Goal: Information Seeking & Learning: Learn about a topic

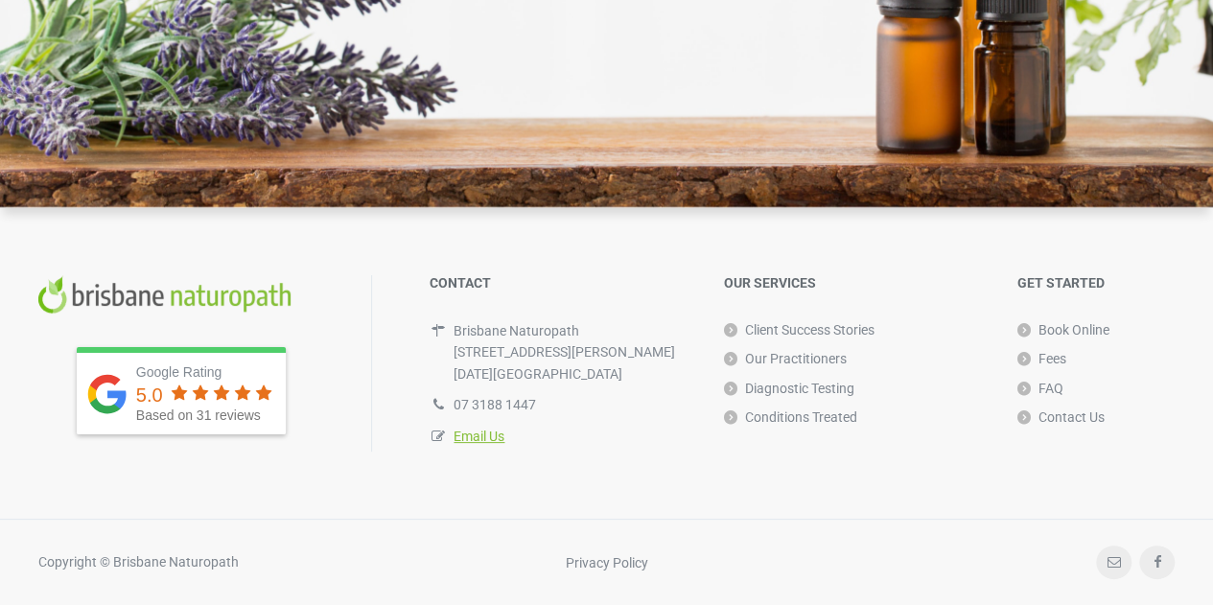
scroll to position [5655, 0]
click at [1062, 353] on link "Fees" at bounding box center [1041, 358] width 49 height 29
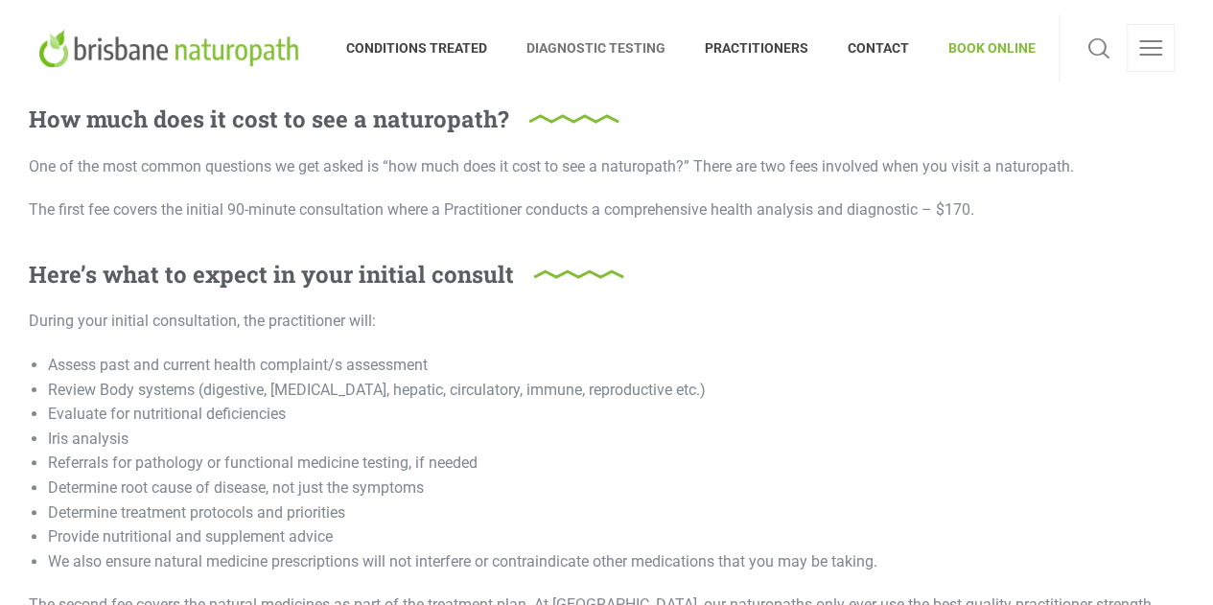
click at [589, 45] on span "DIAGNOSTIC TESTING" at bounding box center [596, 48] width 178 height 31
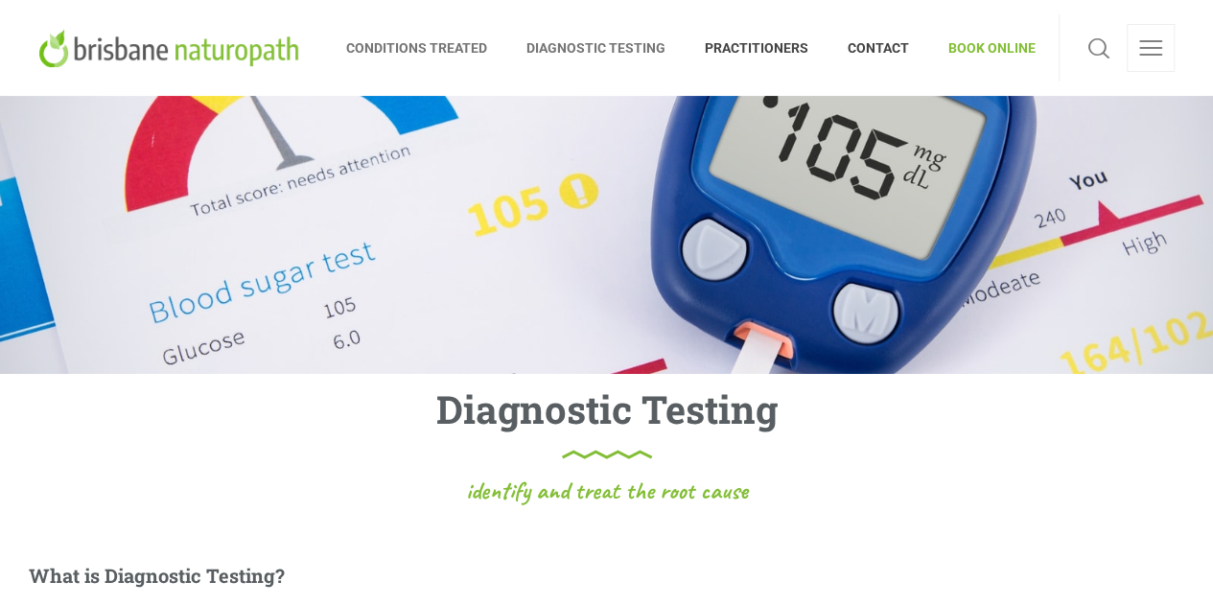
click at [428, 38] on span "CONDITIONS TREATED" at bounding box center [426, 48] width 161 height 31
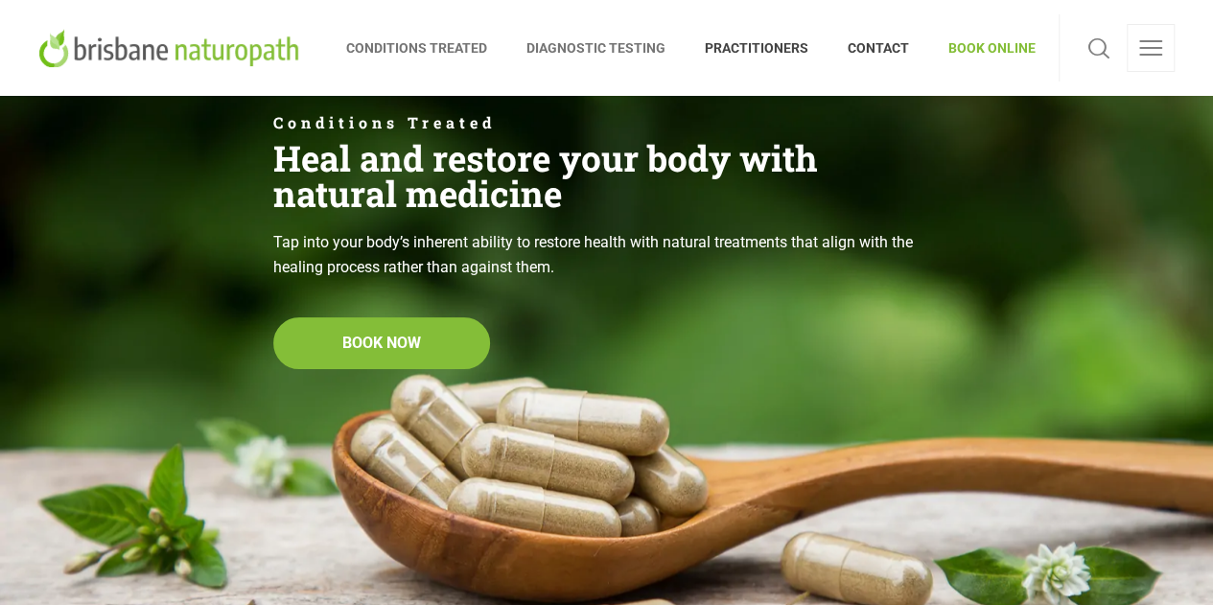
click at [633, 48] on span "DIAGNOSTIC TESTING" at bounding box center [596, 48] width 178 height 31
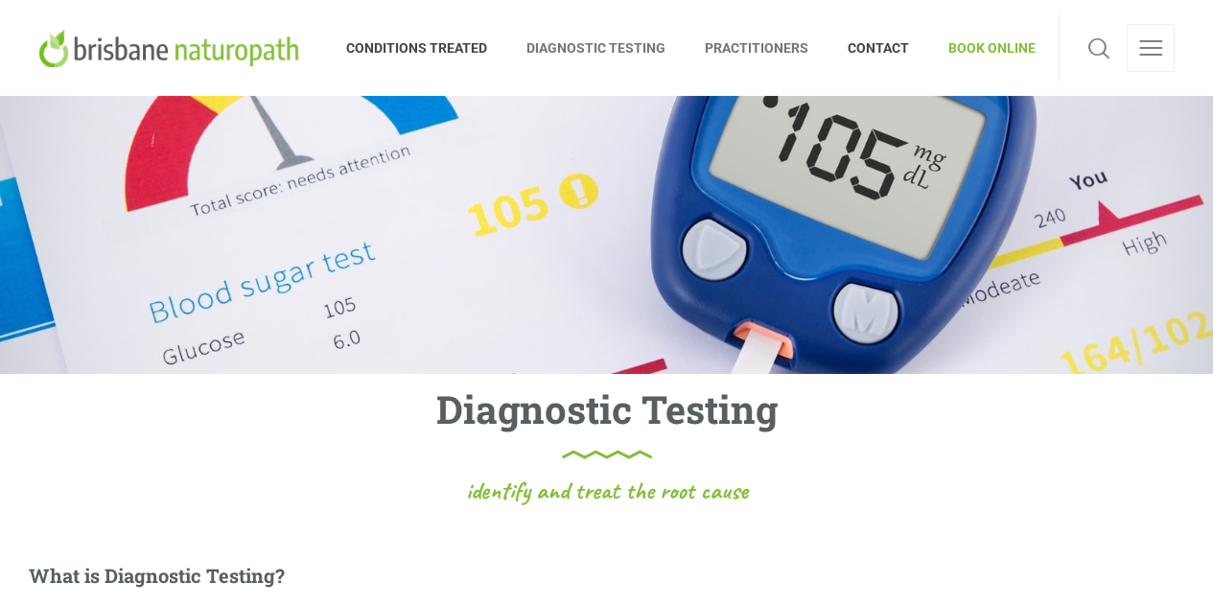
click at [739, 51] on span "PRACTITIONERS" at bounding box center [756, 48] width 143 height 31
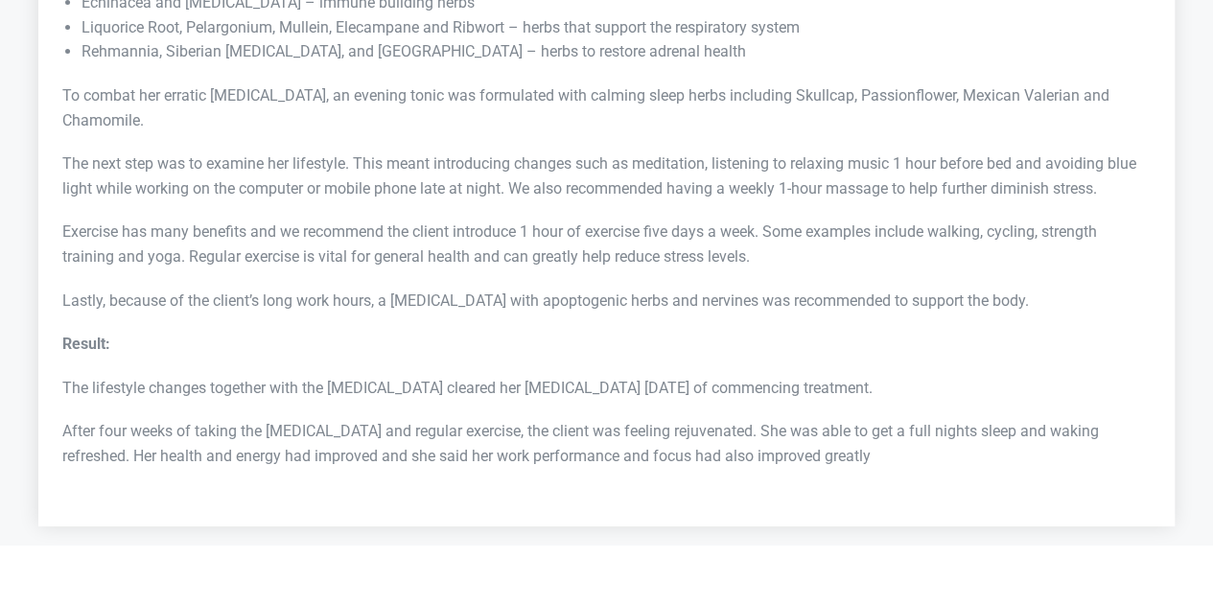
scroll to position [7093, 0]
